Goal: Book appointment/travel/reservation

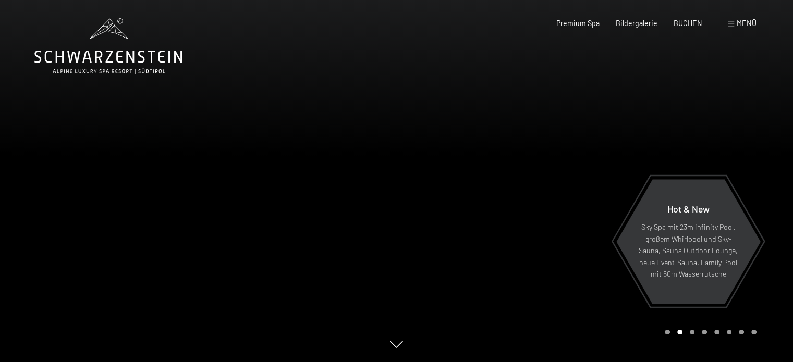
click at [746, 23] on span "Menü" at bounding box center [747, 23] width 20 height 9
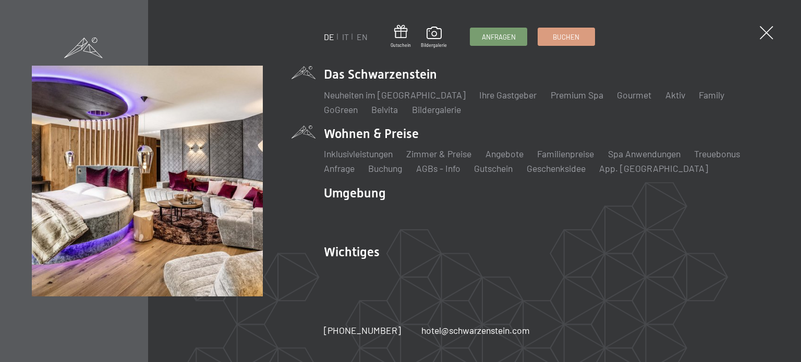
click at [364, 135] on li "Wohnen & Preise Inklusivleistungen Zimmer & Preise Liste Angebote Liste Familie…" at bounding box center [546, 150] width 445 height 50
click at [451, 152] on link "Zimmer & Preise" at bounding box center [438, 153] width 65 height 11
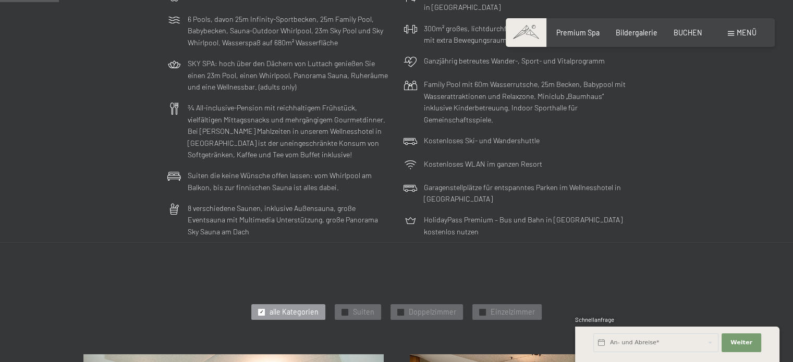
scroll to position [261, 0]
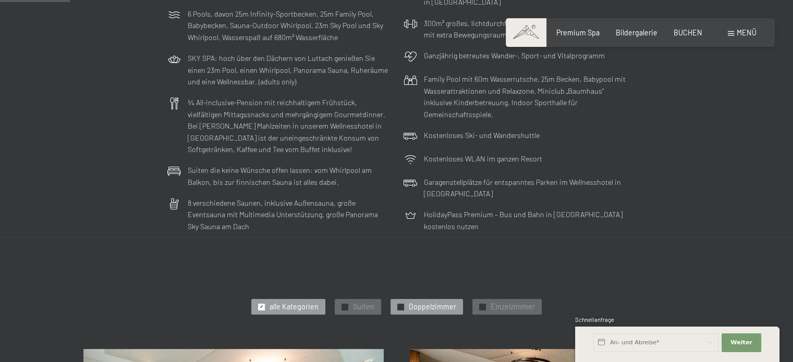
click at [418, 306] on span "Doppelzimmer" at bounding box center [432, 307] width 47 height 10
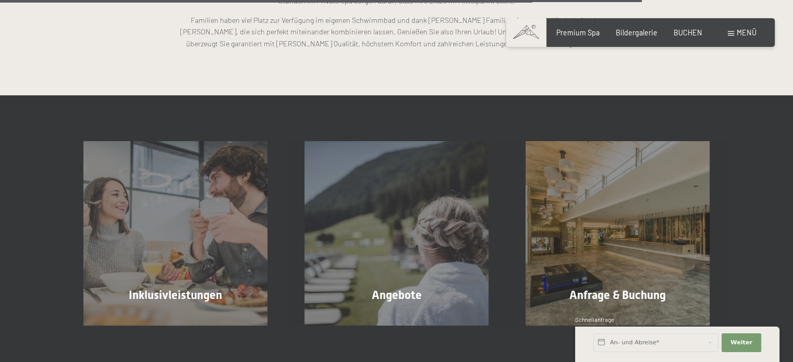
scroll to position [1669, 0]
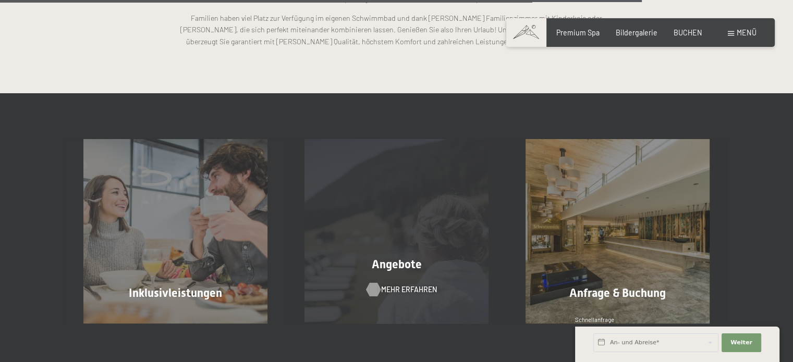
click at [405, 289] on span "Mehr erfahren" at bounding box center [409, 290] width 56 height 10
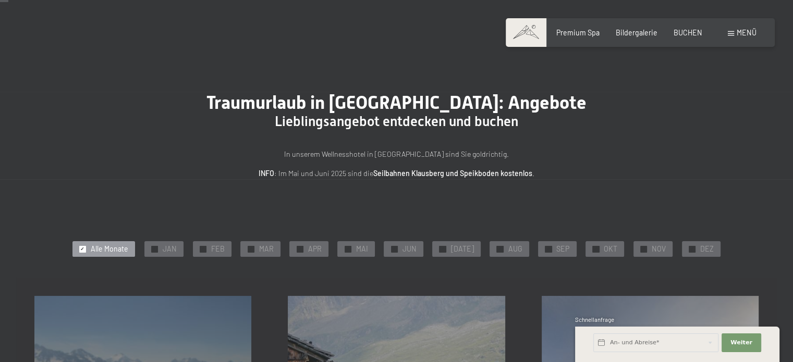
scroll to position [156, 0]
